Goal: Task Accomplishment & Management: Use online tool/utility

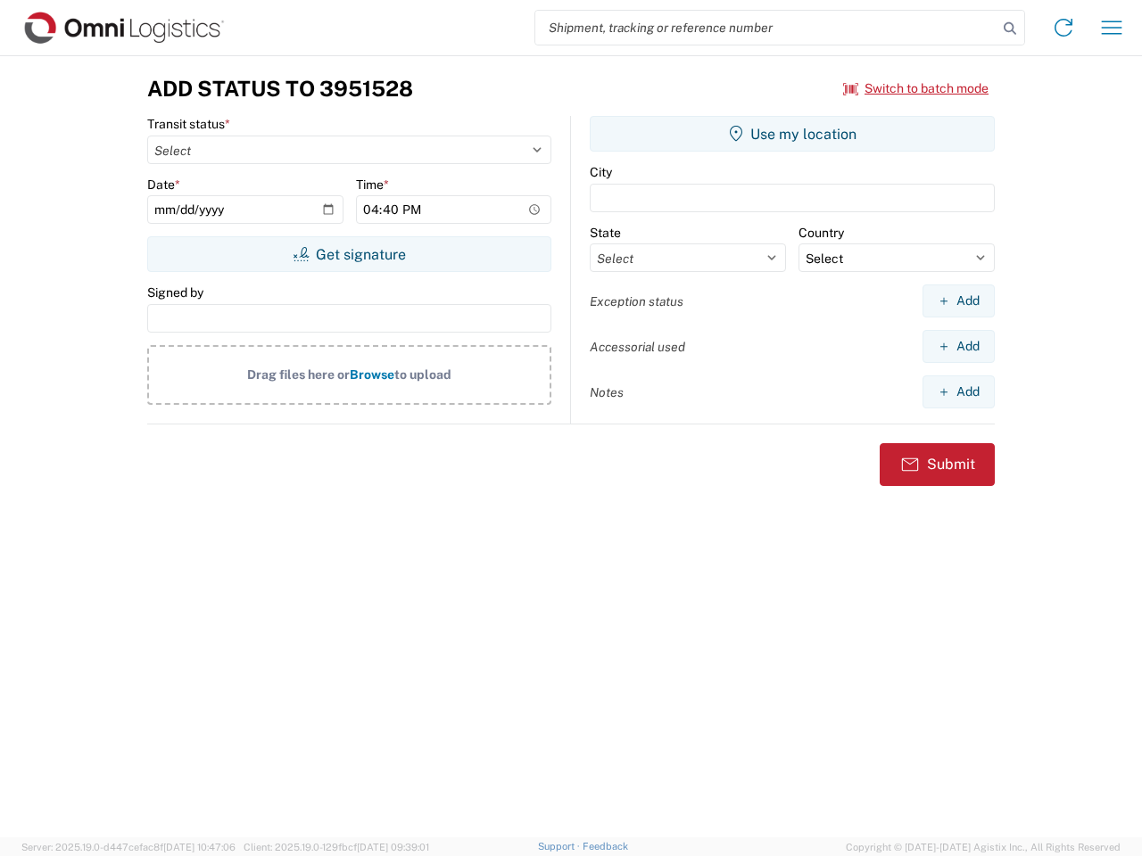
click at [766, 28] on input "search" at bounding box center [766, 28] width 462 height 34
click at [1010, 29] on icon at bounding box center [1009, 28] width 25 height 25
click at [1063, 28] on icon at bounding box center [1063, 27] width 29 height 29
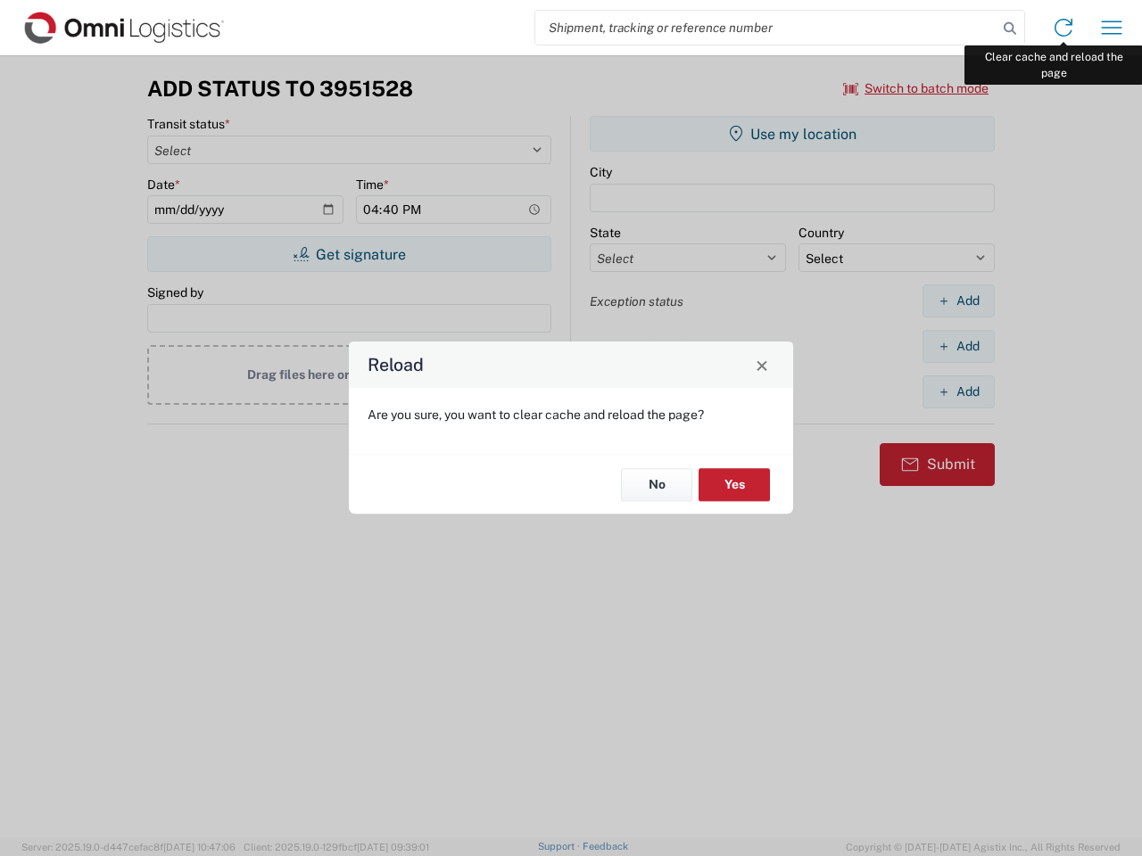
click at [1111, 28] on div "Reload Are you sure, you want to clear cache and reload the page? No Yes" at bounding box center [571, 428] width 1142 height 856
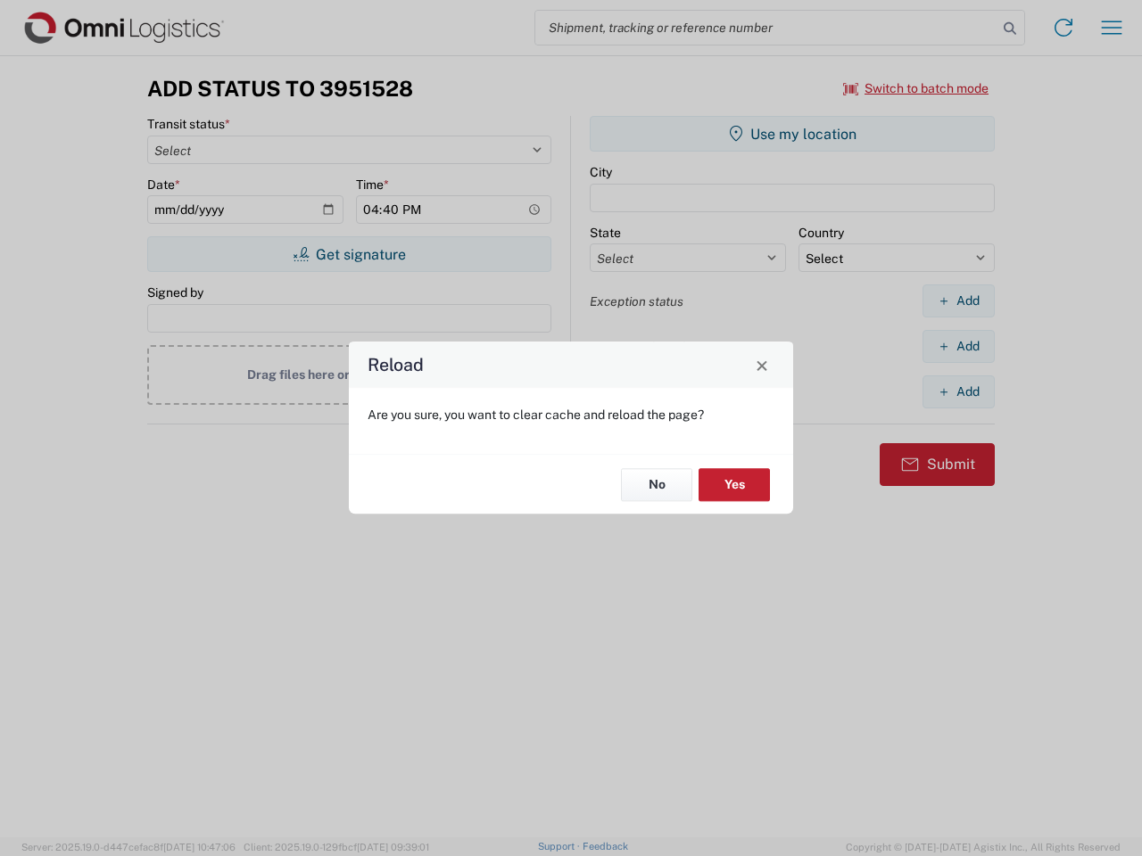
click at [916, 88] on div "Reload Are you sure, you want to clear cache and reload the page? No Yes" at bounding box center [571, 428] width 1142 height 856
click at [349, 254] on div "Reload Are you sure, you want to clear cache and reload the page? No Yes" at bounding box center [571, 428] width 1142 height 856
click at [792, 134] on div "Reload Are you sure, you want to clear cache and reload the page? No Yes" at bounding box center [571, 428] width 1142 height 856
click at [958, 301] on div "Reload Are you sure, you want to clear cache and reload the page? No Yes" at bounding box center [571, 428] width 1142 height 856
click at [958, 346] on div "Reload Are you sure, you want to clear cache and reload the page? No Yes" at bounding box center [571, 428] width 1142 height 856
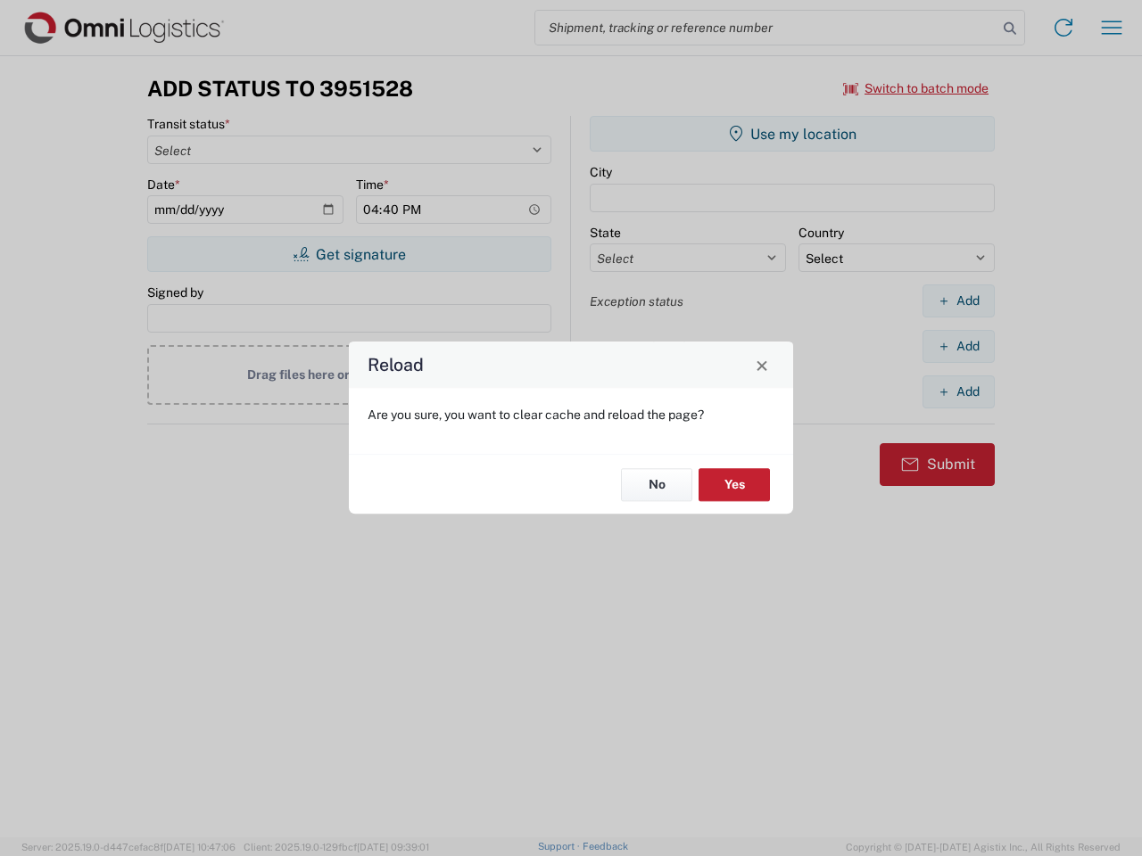
click at [958, 392] on div "Reload Are you sure, you want to clear cache and reload the page? No Yes" at bounding box center [571, 428] width 1142 height 856
